Goal: Find specific page/section: Find specific page/section

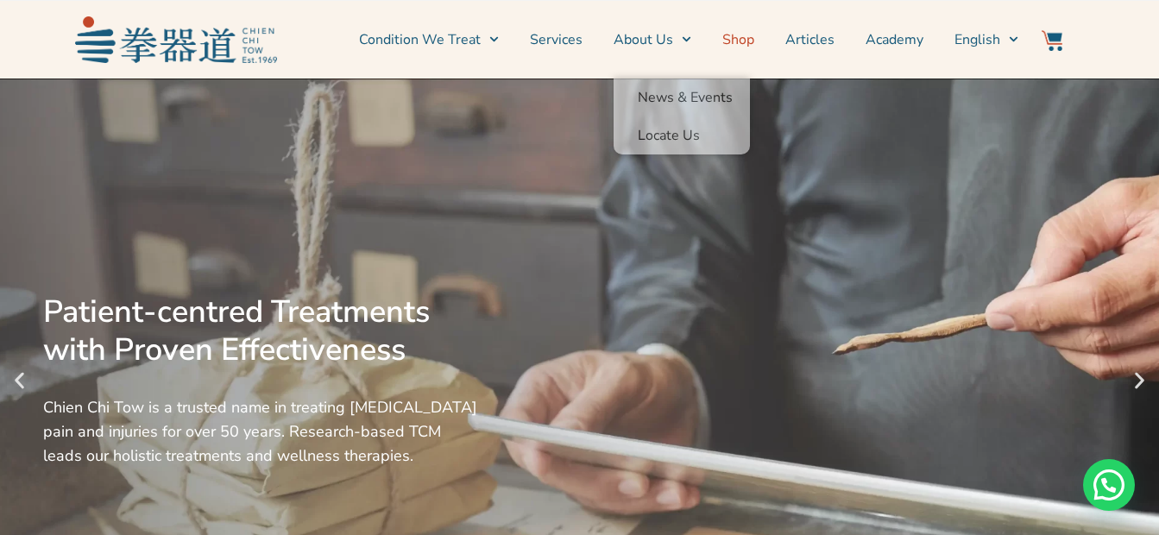
click at [734, 35] on link "Shop" at bounding box center [738, 39] width 32 height 43
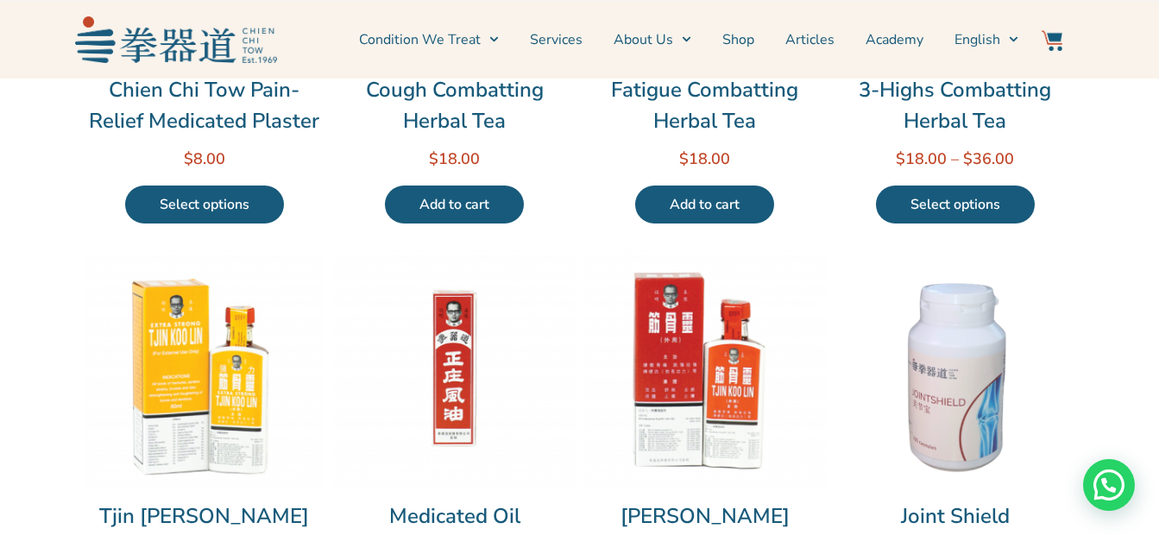
scroll to position [518, 0]
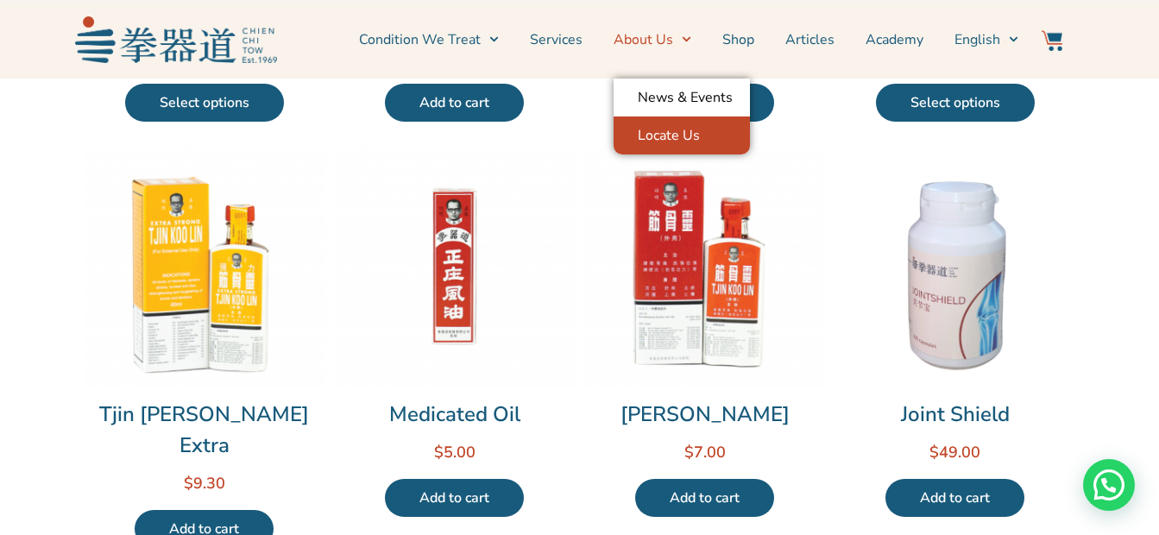
click at [648, 126] on link "Locate Us" at bounding box center [682, 136] width 136 height 38
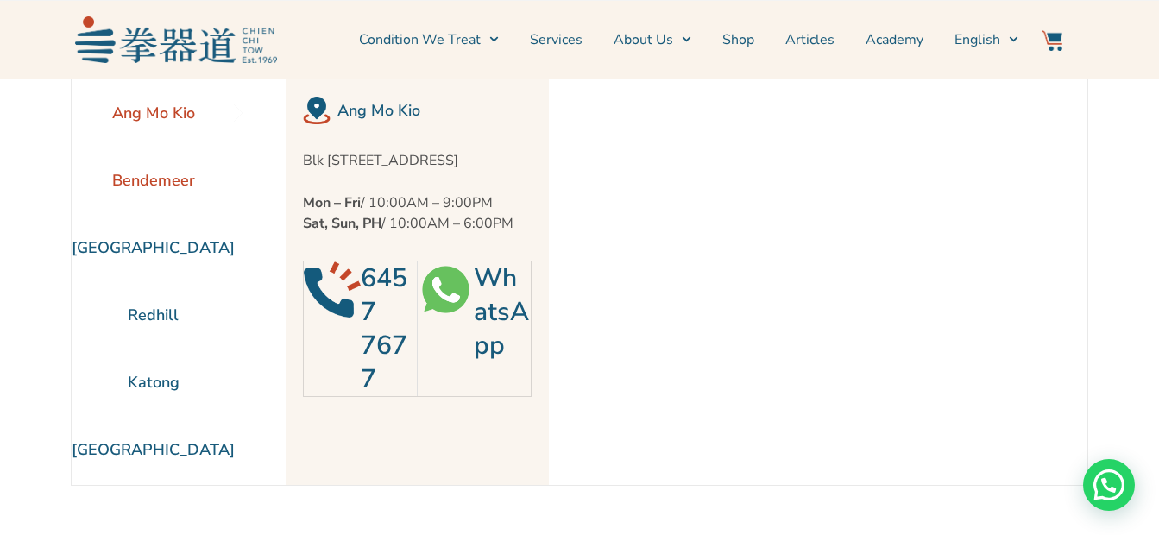
click at [154, 183] on li "Bendemeer" at bounding box center [153, 180] width 163 height 67
